Goal: Complete application form

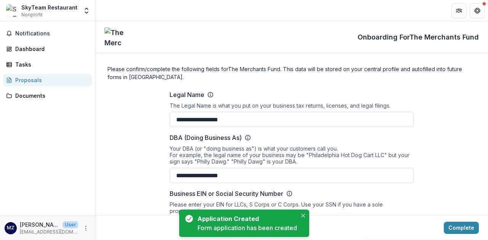
type input "**********"
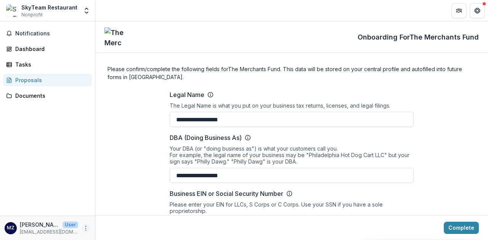
click at [85, 231] on icon "More" at bounding box center [86, 229] width 6 height 6
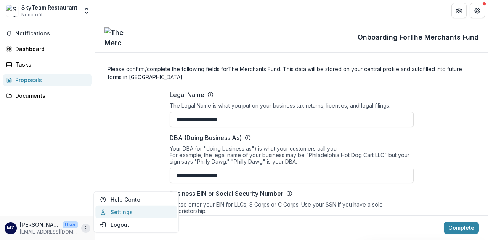
click at [110, 211] on link "Settings" at bounding box center [136, 212] width 82 height 13
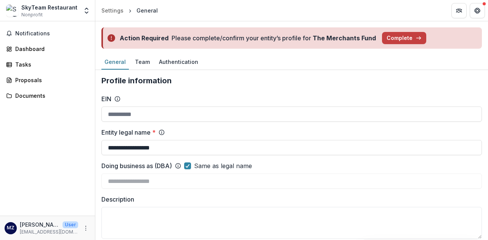
drag, startPoint x: 393, startPoint y: 37, endPoint x: 372, endPoint y: 81, distance: 49.3
click at [58, 56] on div "Notifications Dashboard Tasks Proposals Documents" at bounding box center [47, 118] width 95 height 195
click at [26, 48] on div "Dashboard" at bounding box center [50, 49] width 71 height 8
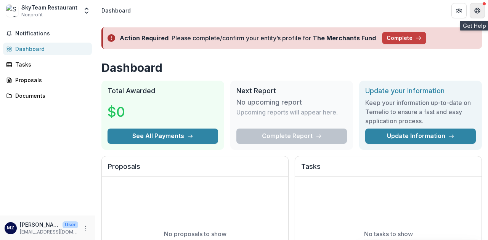
click at [473, 10] on button "Get Help" at bounding box center [476, 10] width 15 height 15
click at [393, 46] on div "Action Required Please complete/confirm your entity’s profile for The Merchants…" at bounding box center [291, 37] width 380 height 21
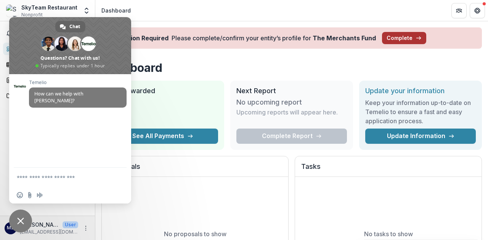
click at [383, 35] on button "Complete" at bounding box center [404, 38] width 44 height 12
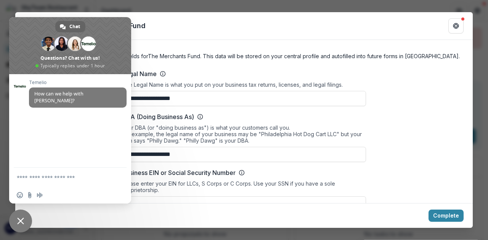
click at [19, 220] on span "Close chat" at bounding box center [20, 221] width 7 height 7
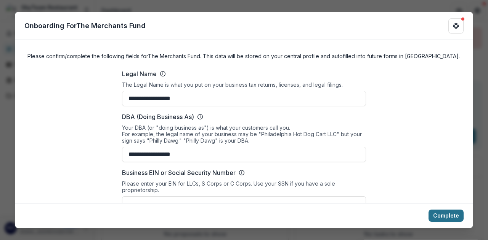
click at [447, 212] on button "Complete" at bounding box center [445, 216] width 35 height 12
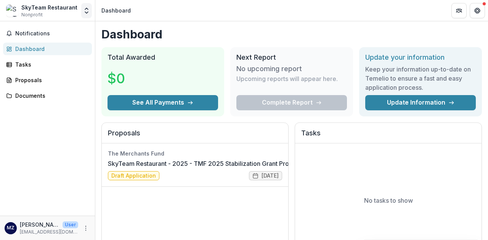
click at [86, 7] on icon "Open entity switcher" at bounding box center [87, 11] width 8 height 8
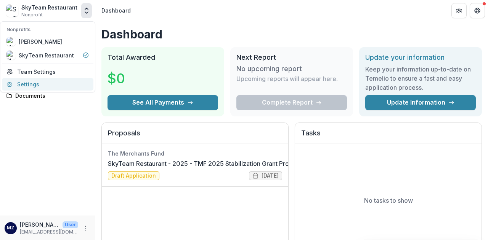
click at [40, 84] on link "Settings" at bounding box center [47, 84] width 91 height 13
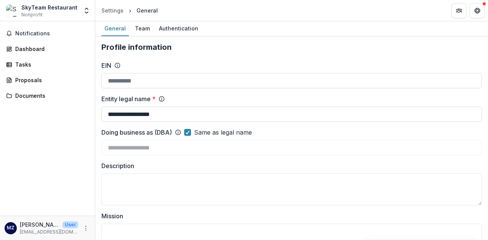
click at [75, 6] on div "SkyTeam Restaurant Nonprofit" at bounding box center [42, 10] width 72 height 15
click at [84, 10] on icon "Open entity switcher" at bounding box center [87, 11] width 8 height 8
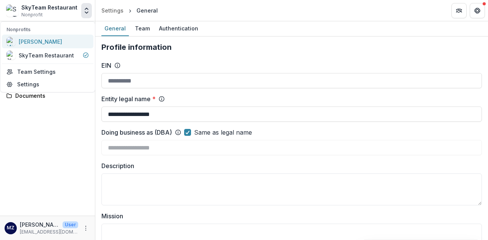
click at [59, 42] on div "Min Qiao Zhao" at bounding box center [47, 41] width 82 height 9
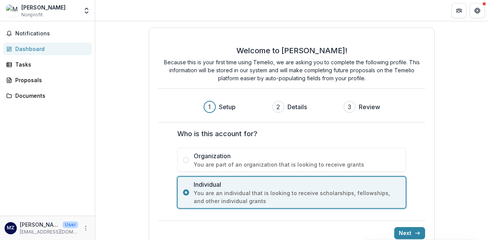
click at [271, 200] on span "You are an individual that is looking to receive scholarships, fellowships, and…" at bounding box center [297, 197] width 207 height 16
click at [414, 231] on icon "submit" at bounding box center [417, 234] width 6 height 6
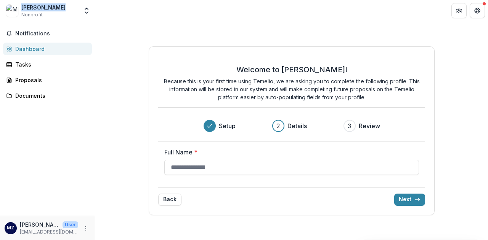
drag, startPoint x: 62, startPoint y: 6, endPoint x: 23, endPoint y: 7, distance: 38.9
click at [23, 7] on div "Min Qiao Zhao Nonprofit" at bounding box center [42, 10] width 72 height 15
copy div "Min Qiao Zhao"
click at [275, 166] on input "Full Name *" at bounding box center [291, 167] width 255 height 15
paste input "**********"
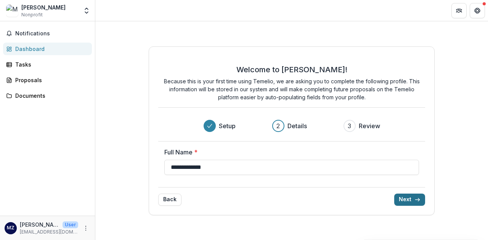
type input "**********"
click at [401, 202] on button "Next" at bounding box center [409, 200] width 31 height 12
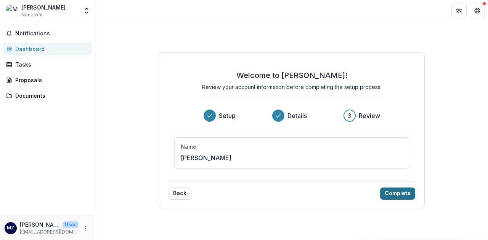
click at [395, 193] on button "Complete" at bounding box center [397, 194] width 35 height 12
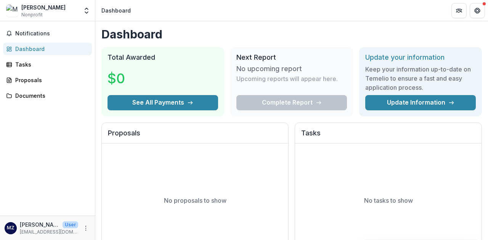
click at [48, 14] on div "Min Qiao Zhao Nonprofit" at bounding box center [43, 10] width 44 height 15
click at [84, 10] on icon "Open entity switcher" at bounding box center [87, 11] width 8 height 8
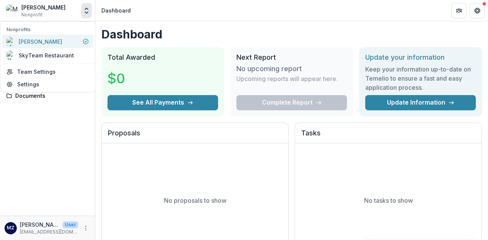
click at [80, 44] on div "Min Qiao Zhao" at bounding box center [47, 41] width 82 height 9
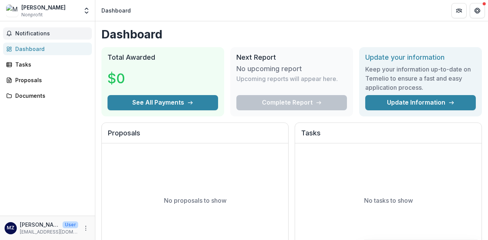
click at [56, 32] on span "Notifications" at bounding box center [52, 33] width 74 height 6
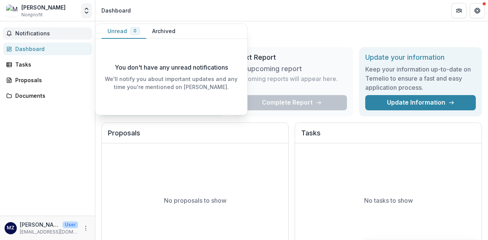
click at [81, 13] on button "Open entity switcher" at bounding box center [86, 10] width 11 height 15
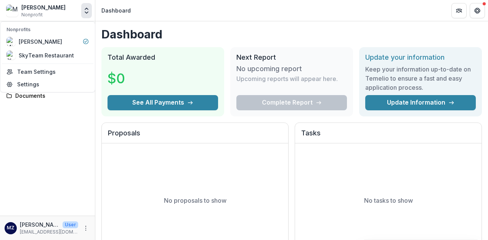
click at [48, 127] on div "Notifications Dashboard Tasks Proposals Documents" at bounding box center [47, 118] width 95 height 195
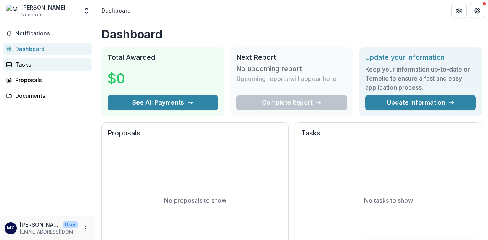
click at [50, 69] on link "Tasks" at bounding box center [47, 64] width 89 height 13
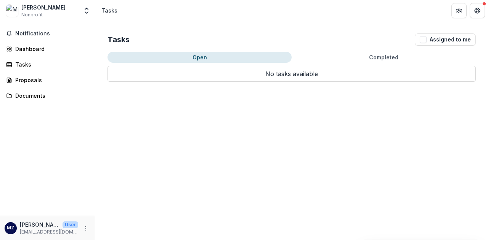
click at [48, 88] on div "Notifications Dashboard Tasks Proposals Documents" at bounding box center [47, 118] width 95 height 195
click at [39, 75] on link "Proposals" at bounding box center [47, 80] width 89 height 13
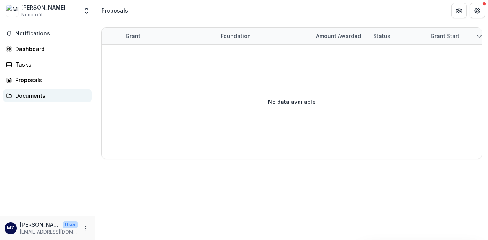
click at [36, 95] on div "Documents" at bounding box center [50, 96] width 71 height 8
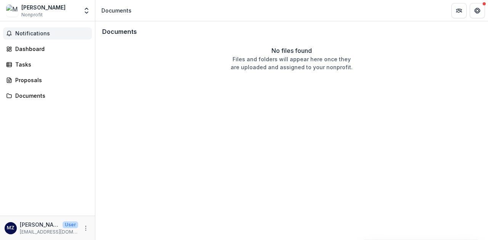
click at [33, 34] on span "Notifications" at bounding box center [52, 33] width 74 height 6
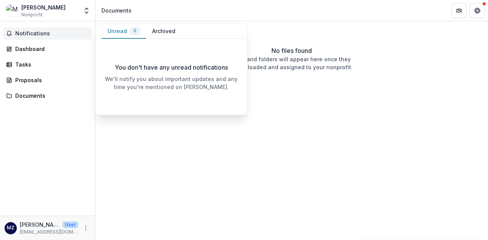
click at [46, 11] on div "Min Qiao Zhao" at bounding box center [43, 7] width 44 height 8
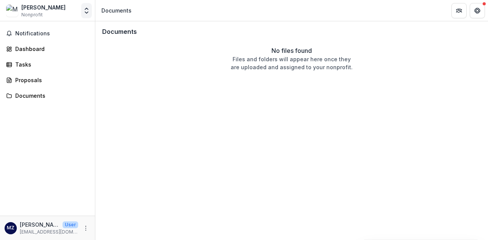
click at [84, 8] on icon "Open entity switcher" at bounding box center [87, 11] width 8 height 8
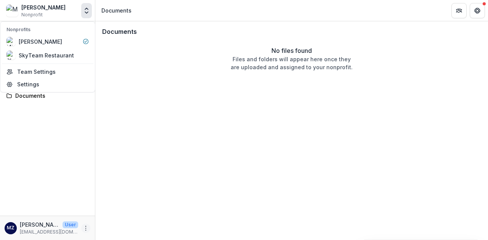
click at [82, 227] on button "More" at bounding box center [85, 228] width 9 height 9
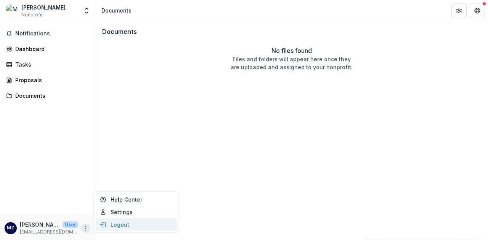
click at [114, 221] on button "Logout" at bounding box center [136, 225] width 82 height 13
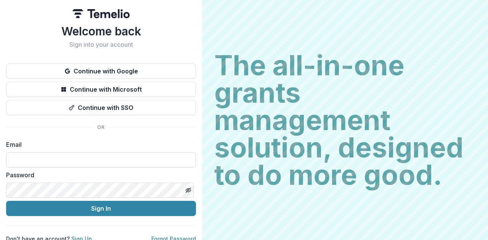
click at [122, 160] on input at bounding box center [101, 159] width 190 height 15
type input "**********"
click at [6, 201] on button "Sign In" at bounding box center [101, 208] width 190 height 15
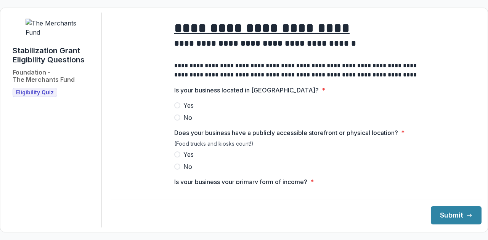
click at [179, 110] on label "Yes" at bounding box center [296, 105] width 244 height 9
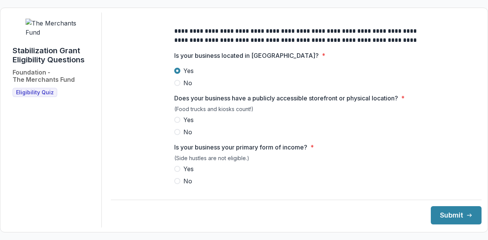
scroll to position [37, 0]
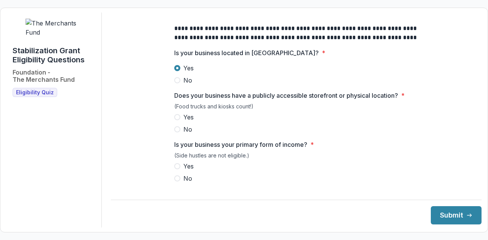
click at [181, 122] on label "Yes" at bounding box center [296, 117] width 244 height 9
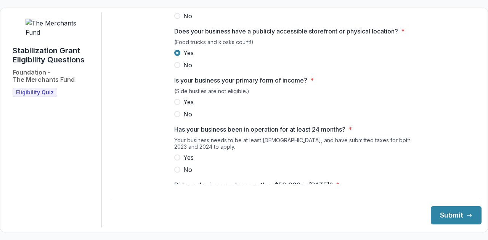
click at [174, 119] on label "No" at bounding box center [296, 114] width 244 height 9
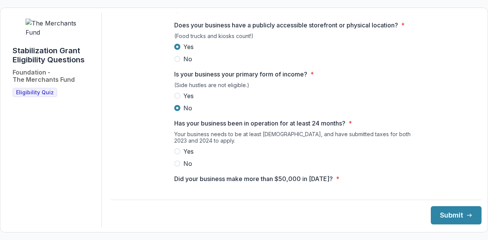
click at [183, 99] on span "Yes" at bounding box center [188, 95] width 10 height 9
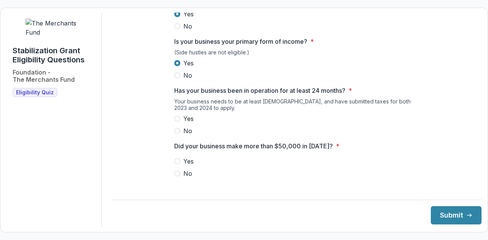
click at [177, 122] on span at bounding box center [177, 119] width 6 height 6
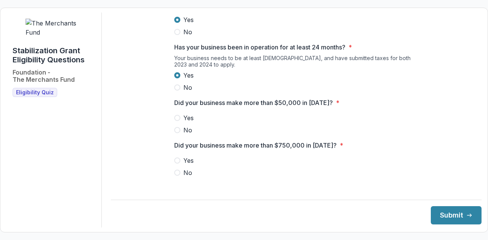
click at [182, 120] on label "Yes" at bounding box center [296, 118] width 244 height 9
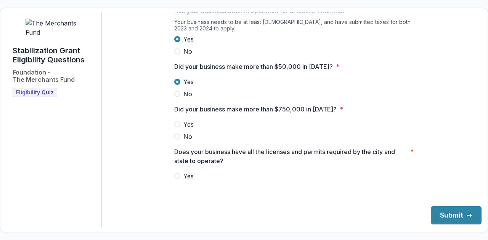
click at [181, 141] on label "No" at bounding box center [296, 136] width 244 height 9
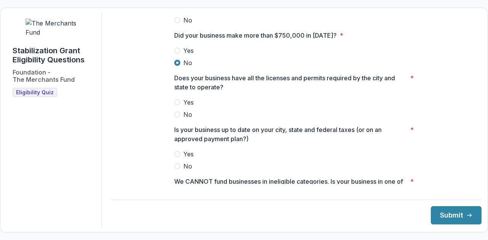
scroll to position [295, 0]
click at [182, 104] on label "Yes" at bounding box center [296, 102] width 244 height 9
click at [184, 149] on div at bounding box center [296, 147] width 244 height 3
click at [175, 164] on div "Yes No" at bounding box center [296, 159] width 244 height 21
click at [183, 159] on span "Yes" at bounding box center [188, 153] width 10 height 9
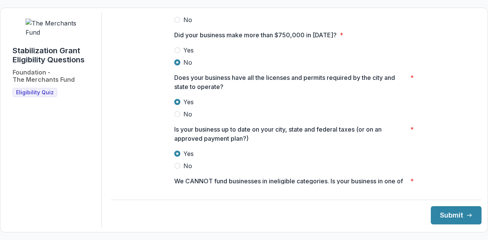
scroll to position [433, 0]
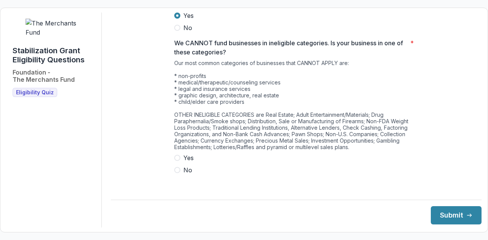
click at [183, 174] on span "No" at bounding box center [187, 170] width 9 height 9
click at [450, 214] on button "Submit" at bounding box center [456, 216] width 51 height 18
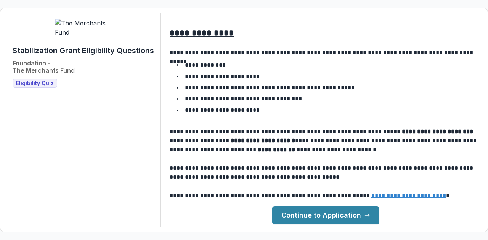
click at [348, 212] on link "Continue to Application" at bounding box center [325, 216] width 107 height 18
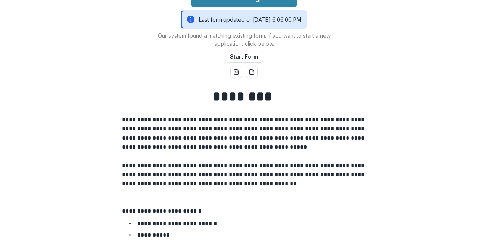
scroll to position [81, 0]
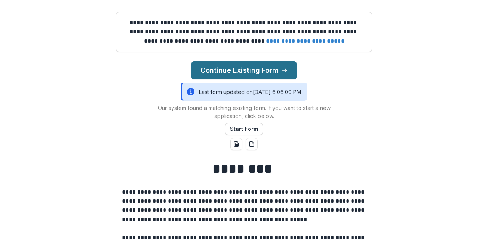
click at [262, 80] on button "Continue Existing Form" at bounding box center [243, 70] width 105 height 18
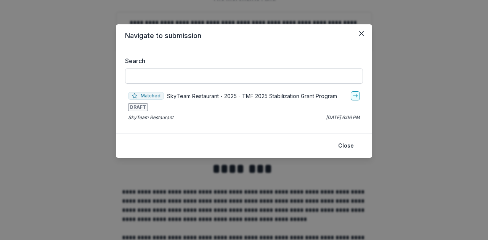
click at [264, 81] on input "Search" at bounding box center [244, 76] width 238 height 15
click at [355, 97] on icon "go-to" at bounding box center [355, 96] width 6 height 6
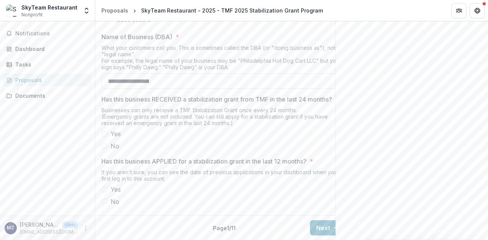
scroll to position [428, 0]
